Goal: Complete application form

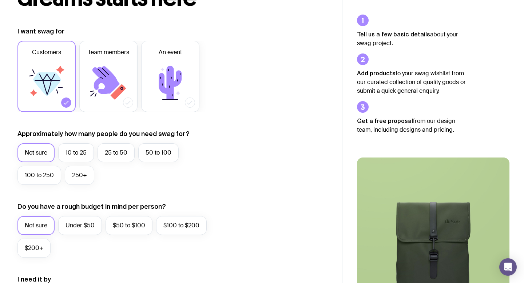
scroll to position [87, 0]
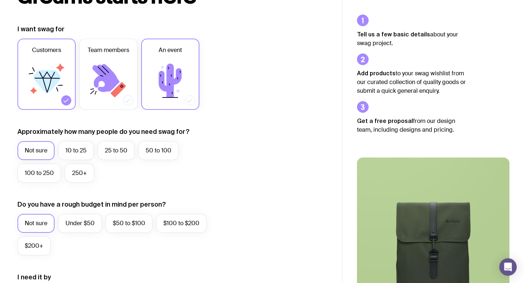
click at [174, 89] on icon at bounding box center [171, 81] width 44 height 44
click at [0, 0] on input "An event" at bounding box center [0, 0] width 0 height 0
click at [48, 174] on label "100 to 250" at bounding box center [39, 173] width 44 height 19
click at [0, 0] on input "100 to 250" at bounding box center [0, 0] width 0 height 0
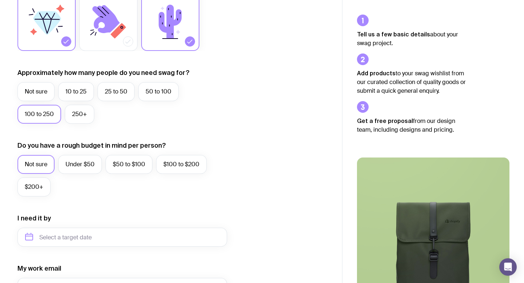
scroll to position [146, 0]
click at [84, 158] on label "Under $50" at bounding box center [80, 164] width 44 height 19
click at [0, 0] on input "Under $50" at bounding box center [0, 0] width 0 height 0
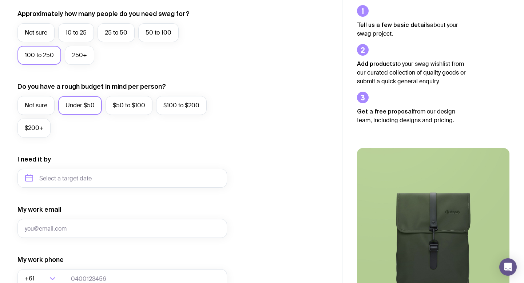
scroll to position [238, 0]
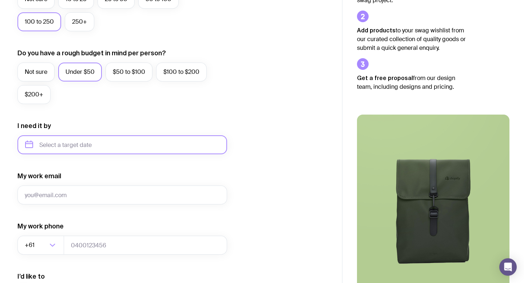
click at [102, 148] on input "text" at bounding box center [122, 144] width 210 height 19
click at [35, 233] on button "Oct" at bounding box center [34, 234] width 27 height 15
type input "[DATE]"
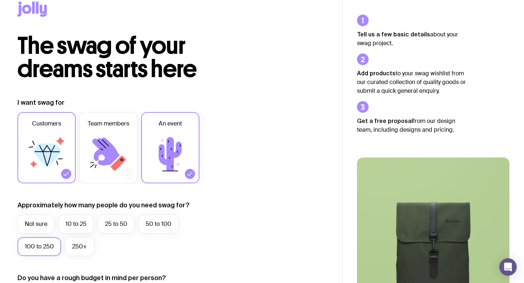
scroll to position [0, 0]
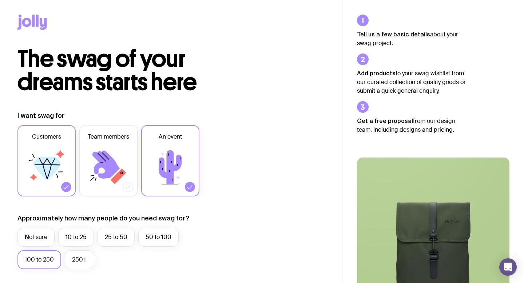
click at [31, 164] on icon at bounding box center [47, 168] width 44 height 44
click at [0, 0] on input "Customers" at bounding box center [0, 0] width 0 height 0
click at [213, 162] on div "Customers Team members An event" at bounding box center [122, 160] width 210 height 71
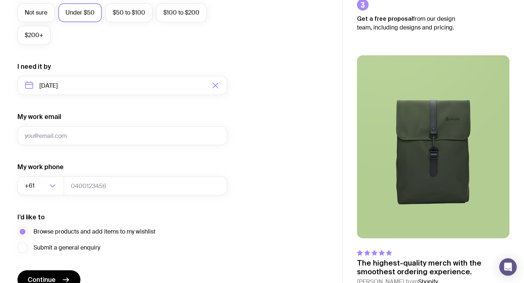
scroll to position [298, 0]
